Goal: Task Accomplishment & Management: Use online tool/utility

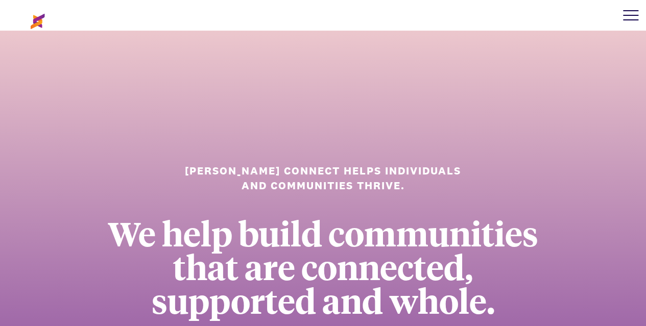
click at [627, 15] on div at bounding box center [630, 15] width 15 height 1
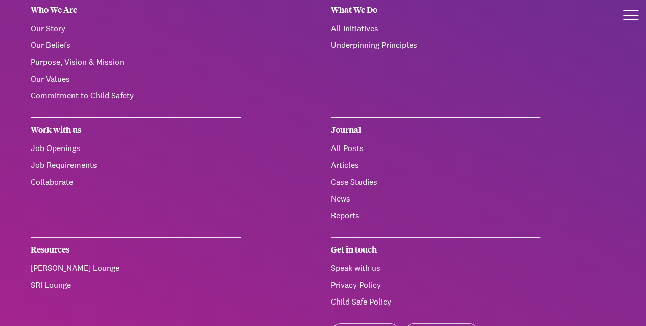
scroll to position [57, 0]
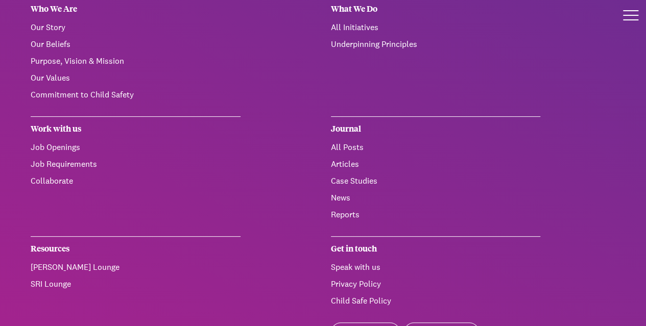
click at [44, 267] on link "[PERSON_NAME] Lounge" at bounding box center [75, 267] width 89 height 11
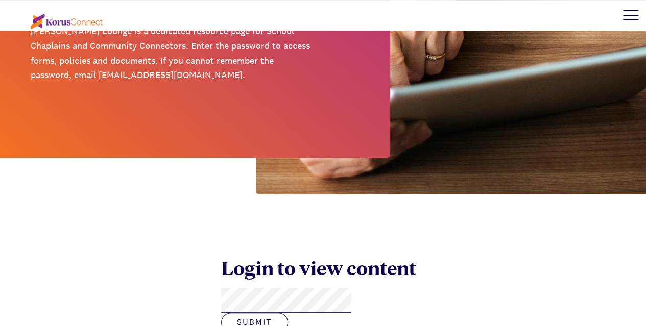
scroll to position [211, 0]
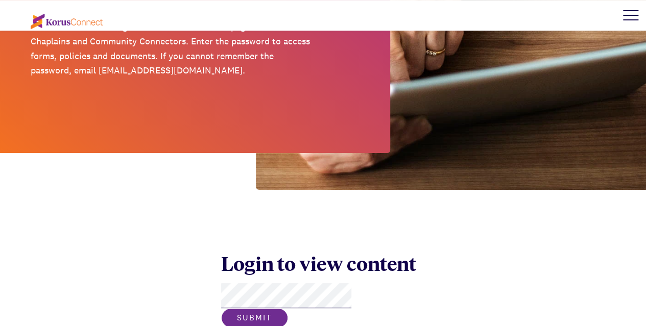
click at [288, 308] on button "Submit" at bounding box center [254, 317] width 67 height 19
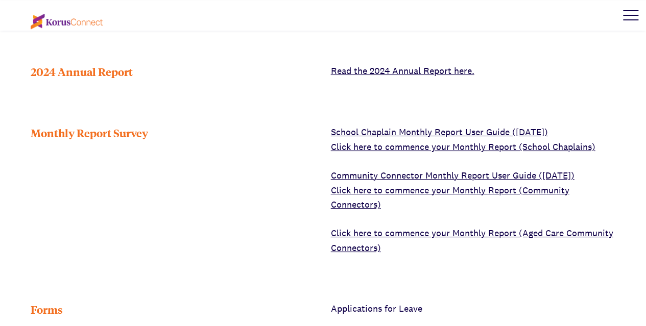
scroll to position [445, 0]
click at [395, 140] on link "Click here to commence your Monthly Report (School Chaplains)" at bounding box center [463, 146] width 264 height 12
click at [419, 140] on link "Click here to commence your Monthly Report (School Chaplains)" at bounding box center [463, 146] width 264 height 12
